Goal: Task Accomplishment & Management: Use online tool/utility

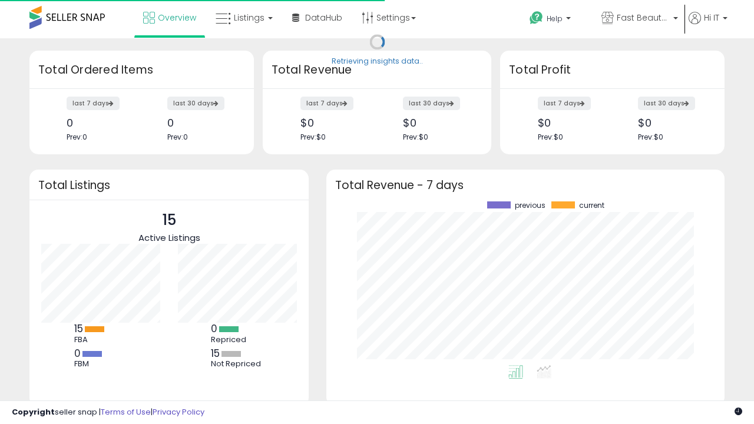
scroll to position [164, 375]
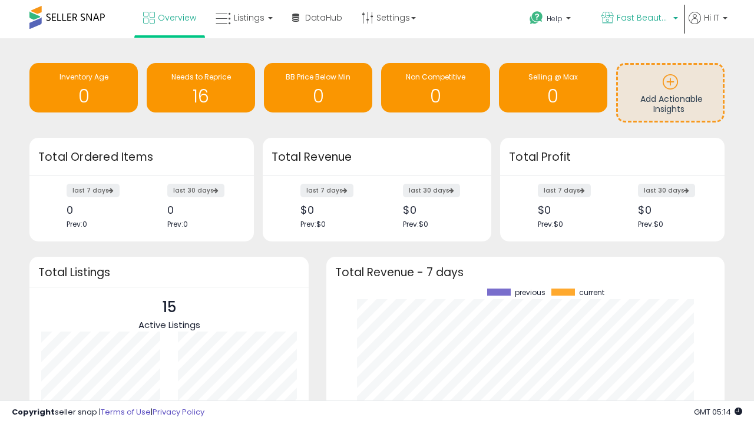
click at [639, 19] on span "Fast Beauty ([GEOGRAPHIC_DATA])" at bounding box center [643, 18] width 53 height 12
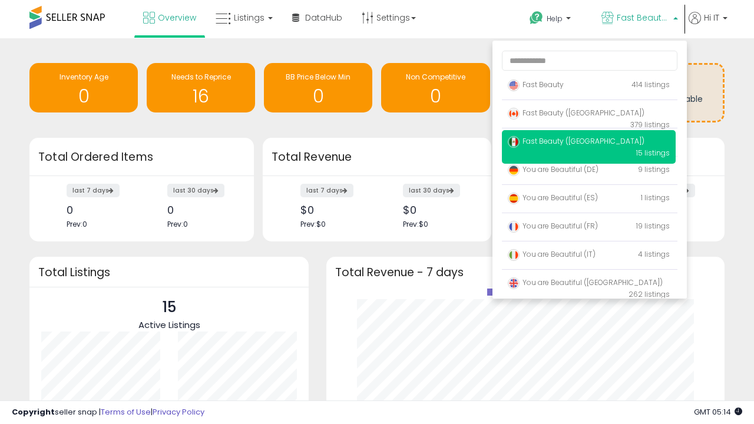
click at [589, 115] on span "Fast Beauty ([GEOGRAPHIC_DATA])" at bounding box center [576, 113] width 137 height 10
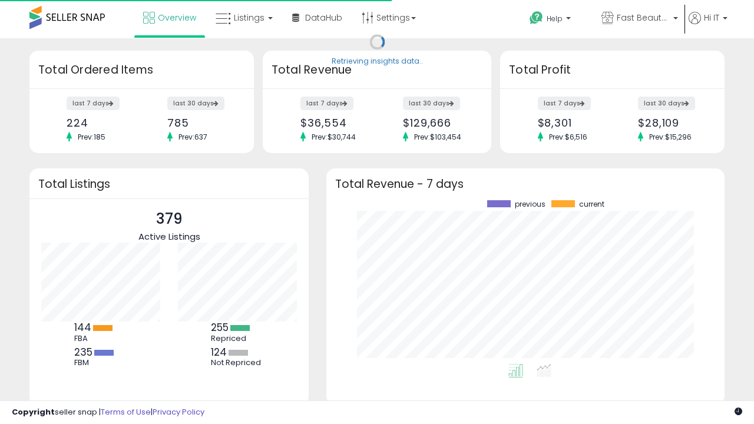
scroll to position [164, 375]
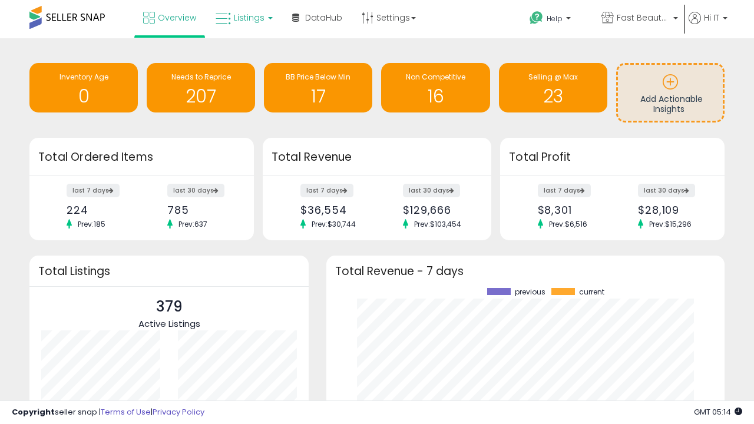
click at [243, 18] on span "Listings" at bounding box center [249, 18] width 31 height 12
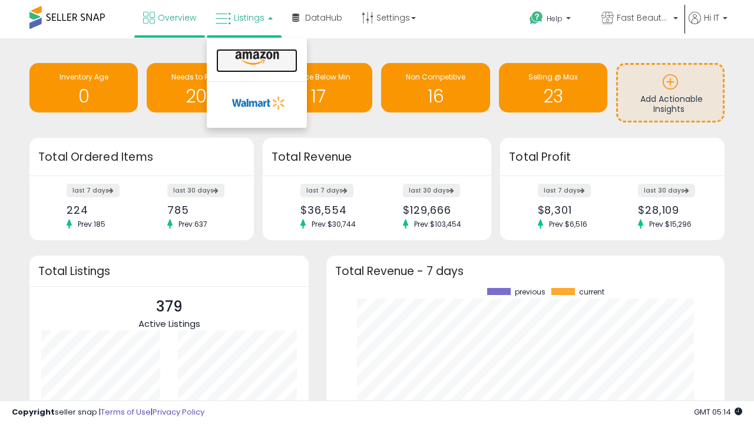
click at [256, 58] on icon at bounding box center [257, 58] width 51 height 15
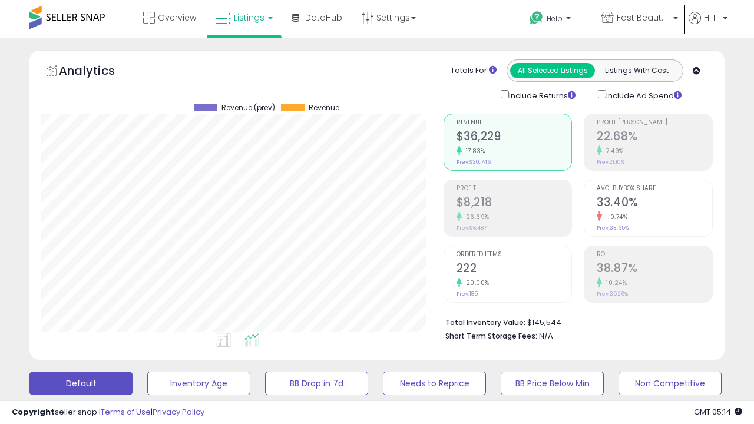
scroll to position [242, 402]
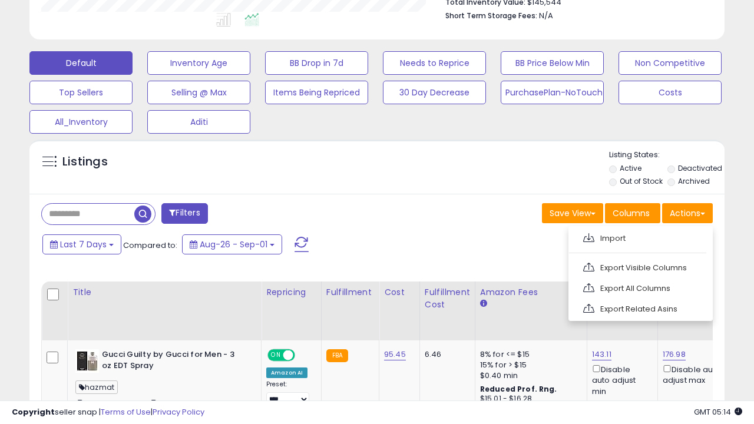
click at [589, 236] on span at bounding box center [588, 237] width 11 height 9
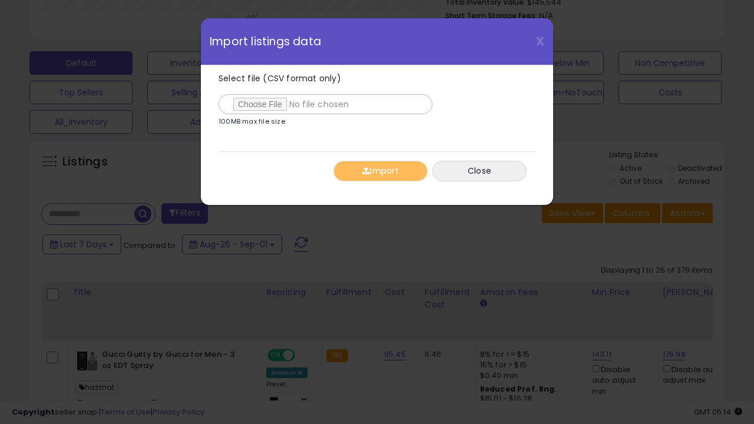
type input "**********"
click at [380, 171] on button "Import" at bounding box center [381, 171] width 94 height 21
